Goal: Check status

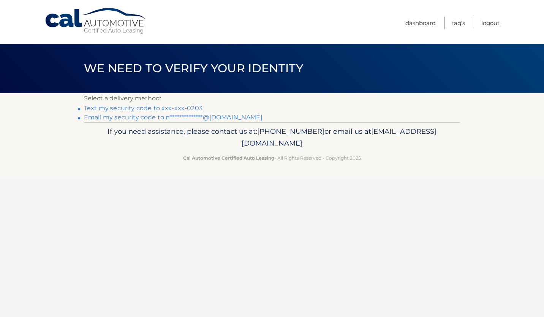
click at [138, 108] on link "Text my security code to xxx-xxx-0203" at bounding box center [143, 107] width 118 height 7
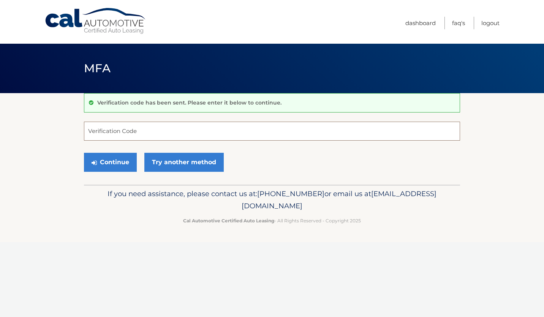
click at [123, 125] on input "Verification Code" at bounding box center [272, 131] width 376 height 19
type input "137765"
click at [115, 159] on button "Continue" at bounding box center [110, 162] width 53 height 19
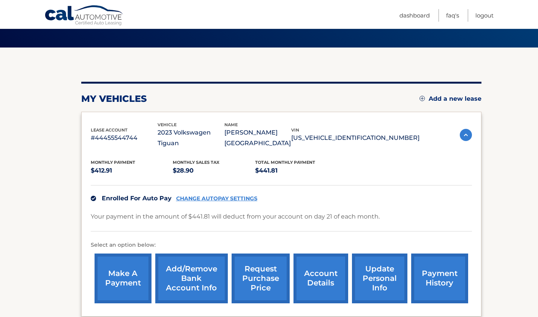
scroll to position [115, 0]
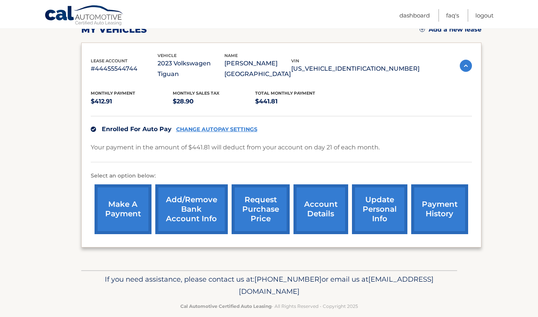
click at [315, 193] on link "account details" at bounding box center [321, 209] width 55 height 50
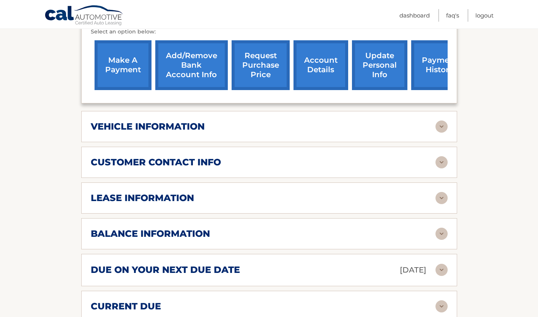
scroll to position [269, 0]
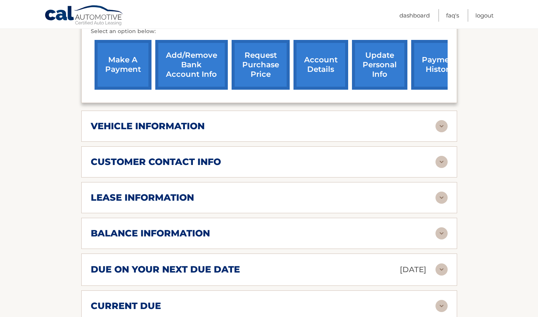
click at [223, 196] on div "lease information" at bounding box center [263, 197] width 345 height 11
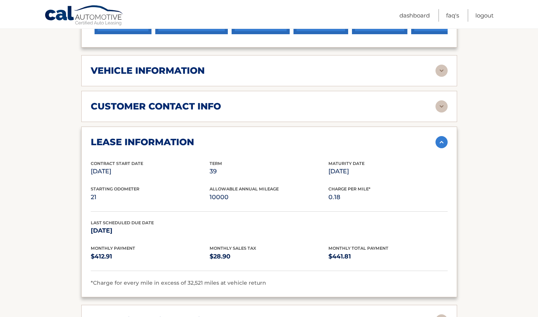
scroll to position [327, 0]
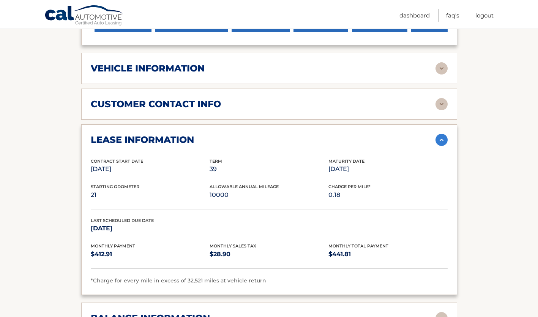
drag, startPoint x: 329, startPoint y: 166, endPoint x: 377, endPoint y: 165, distance: 47.9
click at [377, 165] on p "[DATE]" at bounding box center [387, 169] width 119 height 11
drag, startPoint x: 377, startPoint y: 165, endPoint x: 384, endPoint y: 186, distance: 22.1
click at [384, 186] on div "Charge Per Mile* 0.18" at bounding box center [387, 191] width 119 height 17
